Goal: Task Accomplishment & Management: Manage account settings

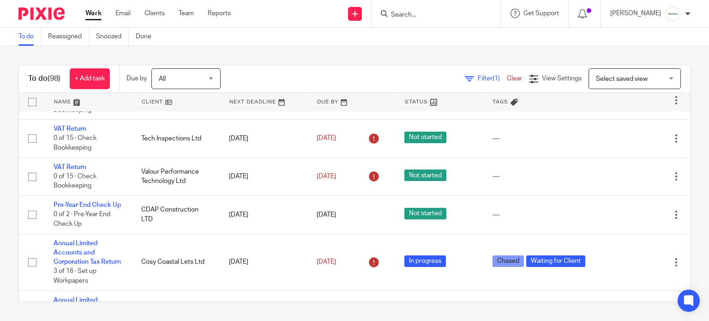
scroll to position [1354, 0]
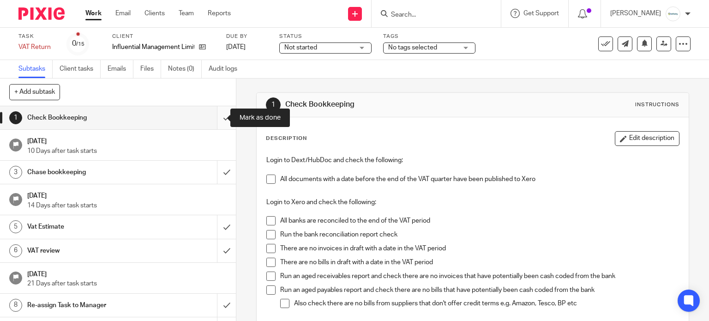
click at [218, 118] on input "submit" at bounding box center [118, 117] width 236 height 23
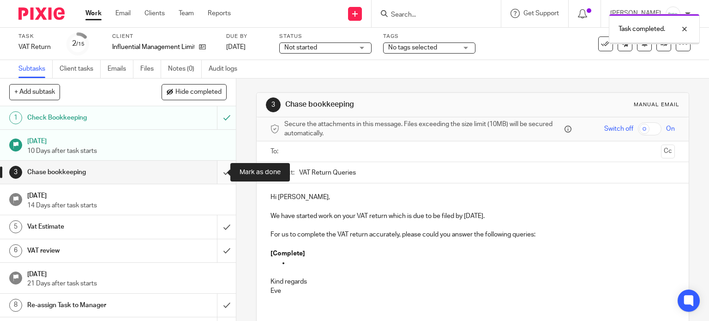
click at [214, 173] on input "submit" at bounding box center [118, 172] width 236 height 23
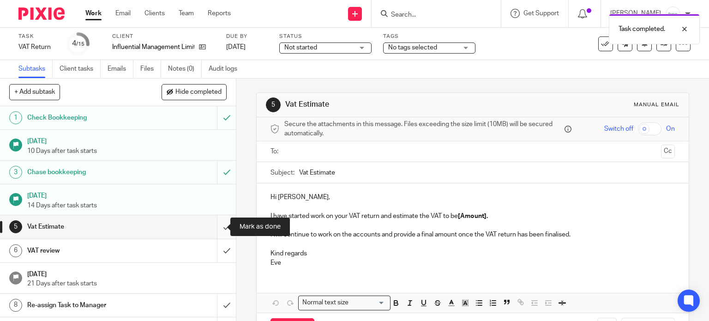
click at [211, 224] on input "submit" at bounding box center [118, 226] width 236 height 23
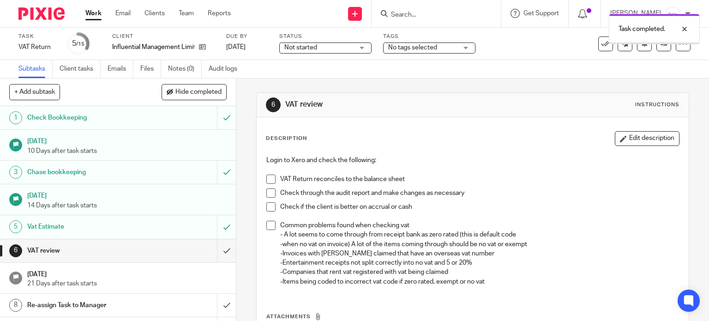
click at [220, 245] on input "submit" at bounding box center [118, 250] width 236 height 23
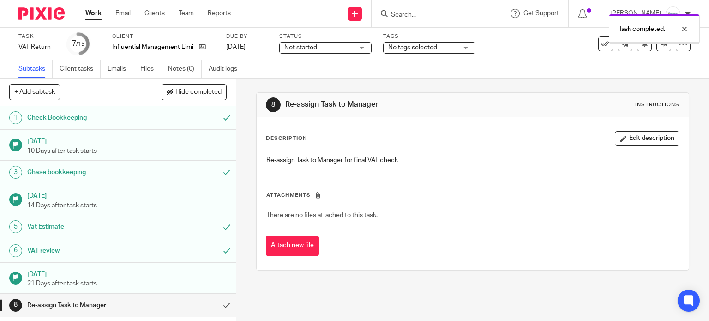
scroll to position [123, 0]
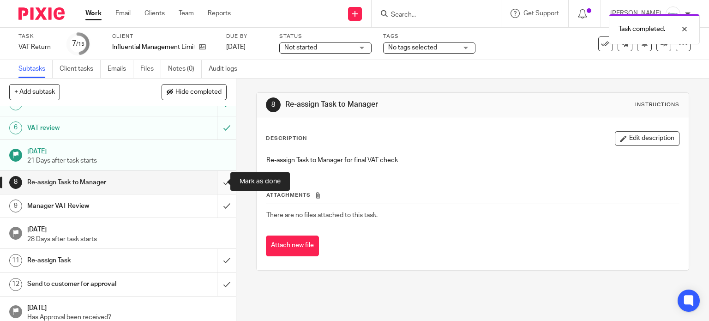
click at [215, 180] on input "submit" at bounding box center [118, 182] width 236 height 23
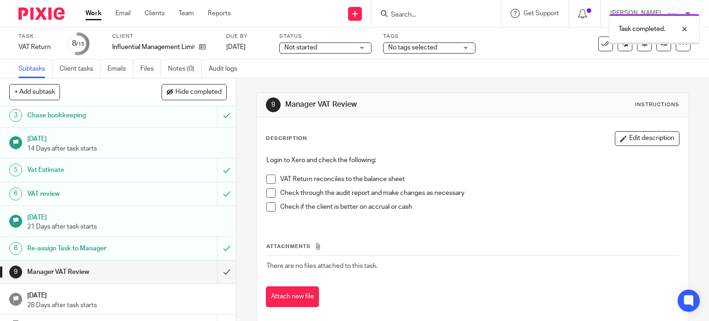
scroll to position [123, 0]
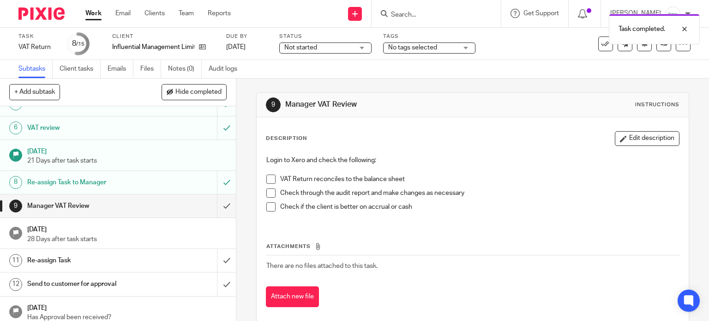
click at [325, 46] on span "Not started" at bounding box center [318, 48] width 69 height 10
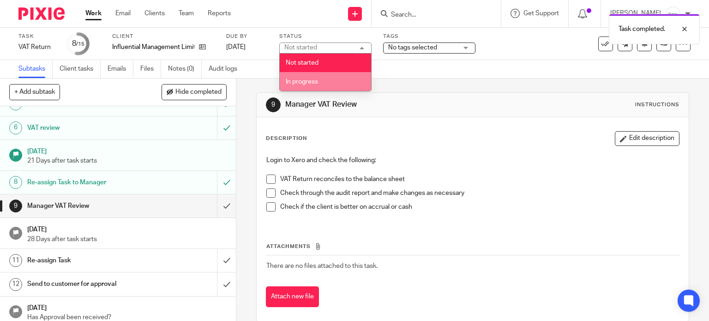
click at [325, 76] on li "In progress" at bounding box center [325, 81] width 91 height 19
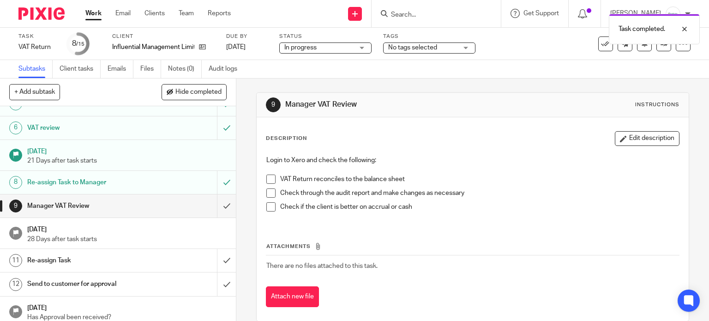
click at [415, 48] on span "No tags selected" at bounding box center [412, 47] width 49 height 6
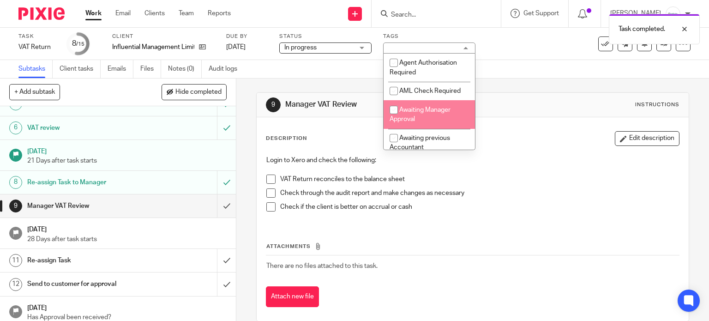
click at [423, 119] on li "Awaiting Manager Approval" at bounding box center [429, 114] width 91 height 28
checkbox input "true"
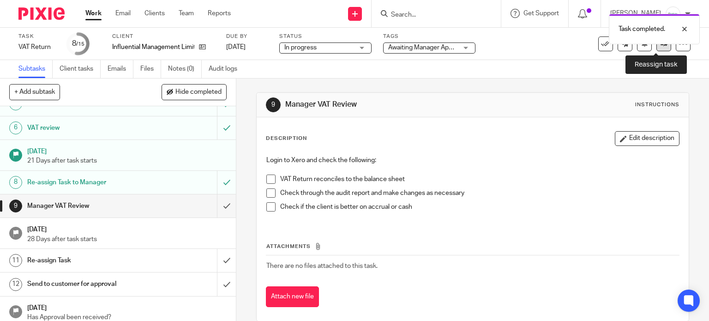
click at [658, 48] on link at bounding box center [663, 43] width 15 height 15
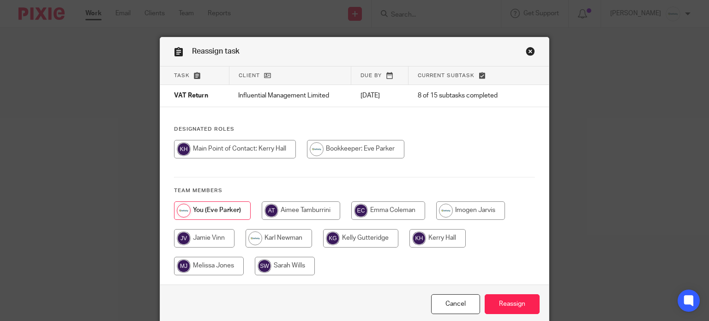
click at [486, 206] on input "radio" at bounding box center [470, 210] width 69 height 18
radio input "true"
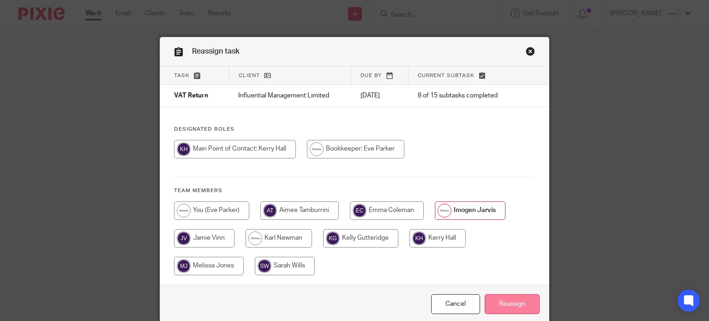
click at [508, 306] on input "Reassign" at bounding box center [512, 304] width 55 height 20
